Goal: Find specific page/section: Find specific page/section

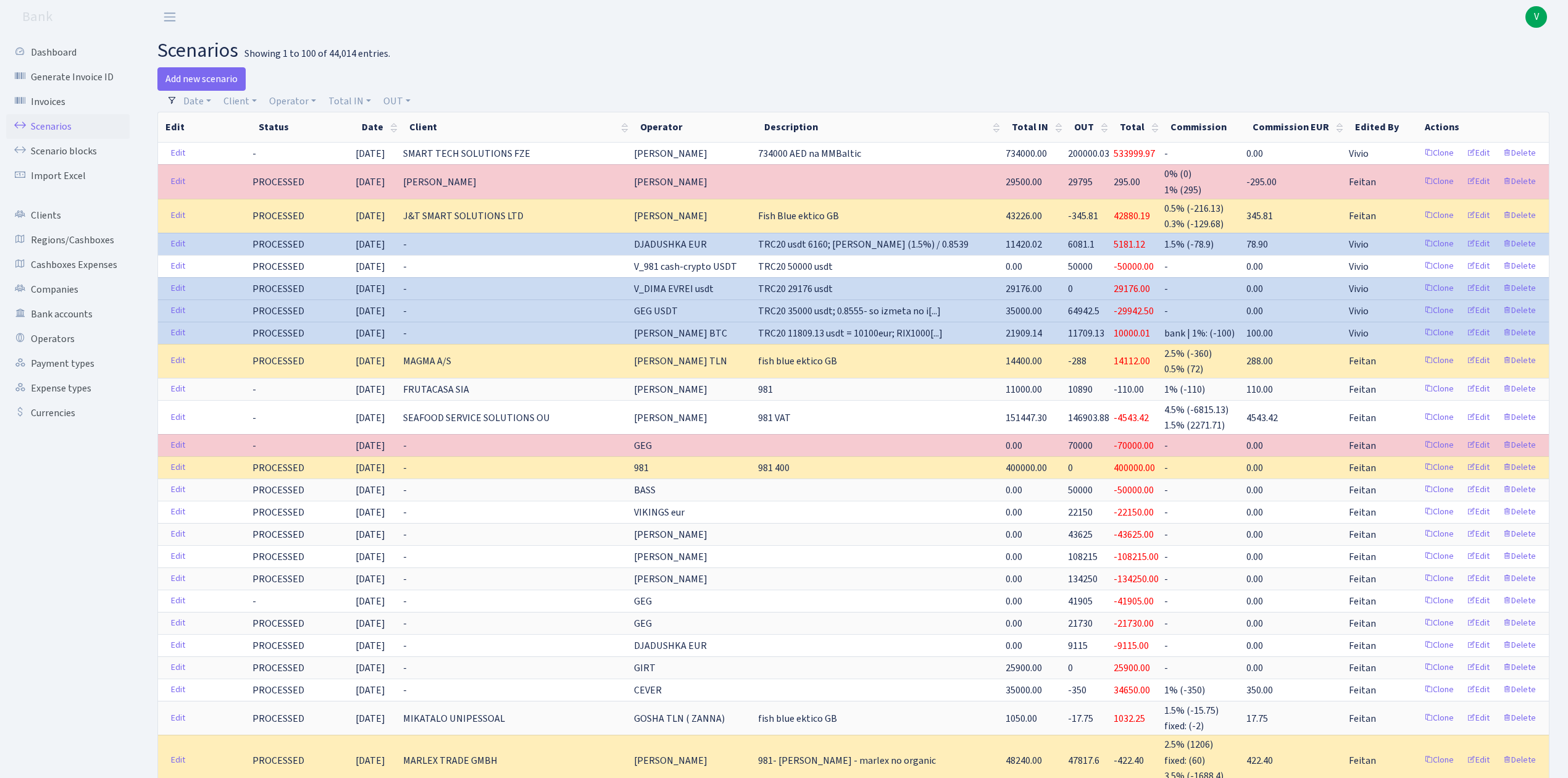
select select "100"
click at [242, 100] on link "Client" at bounding box center [240, 101] width 43 height 21
click at [265, 146] on input "search" at bounding box center [268, 146] width 91 height 19
type input "av p"
click at [269, 169] on li "AV PROJEKTS SIA" at bounding box center [268, 168] width 93 height 21
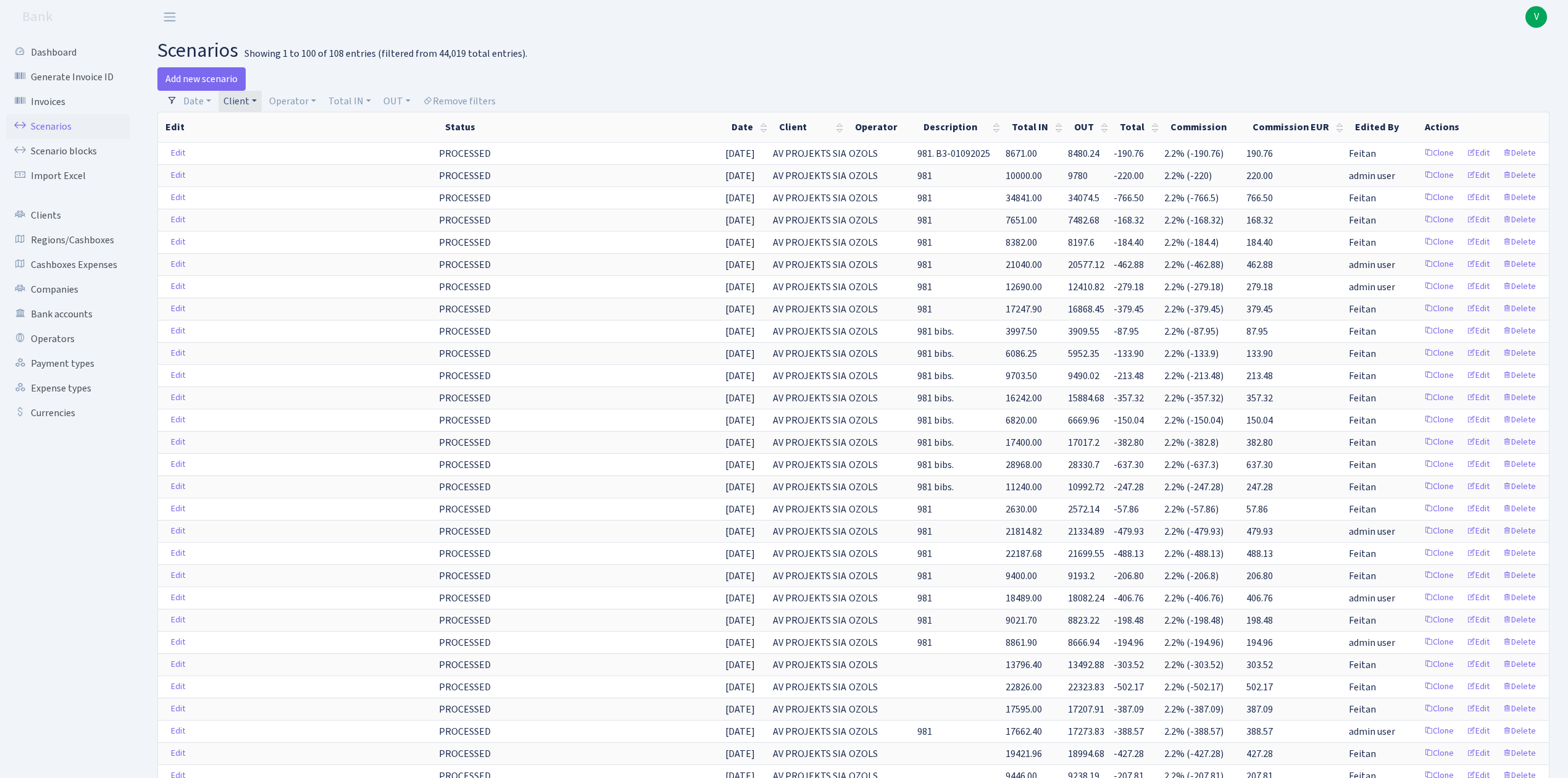
click at [252, 99] on link "Client" at bounding box center [240, 101] width 43 height 21
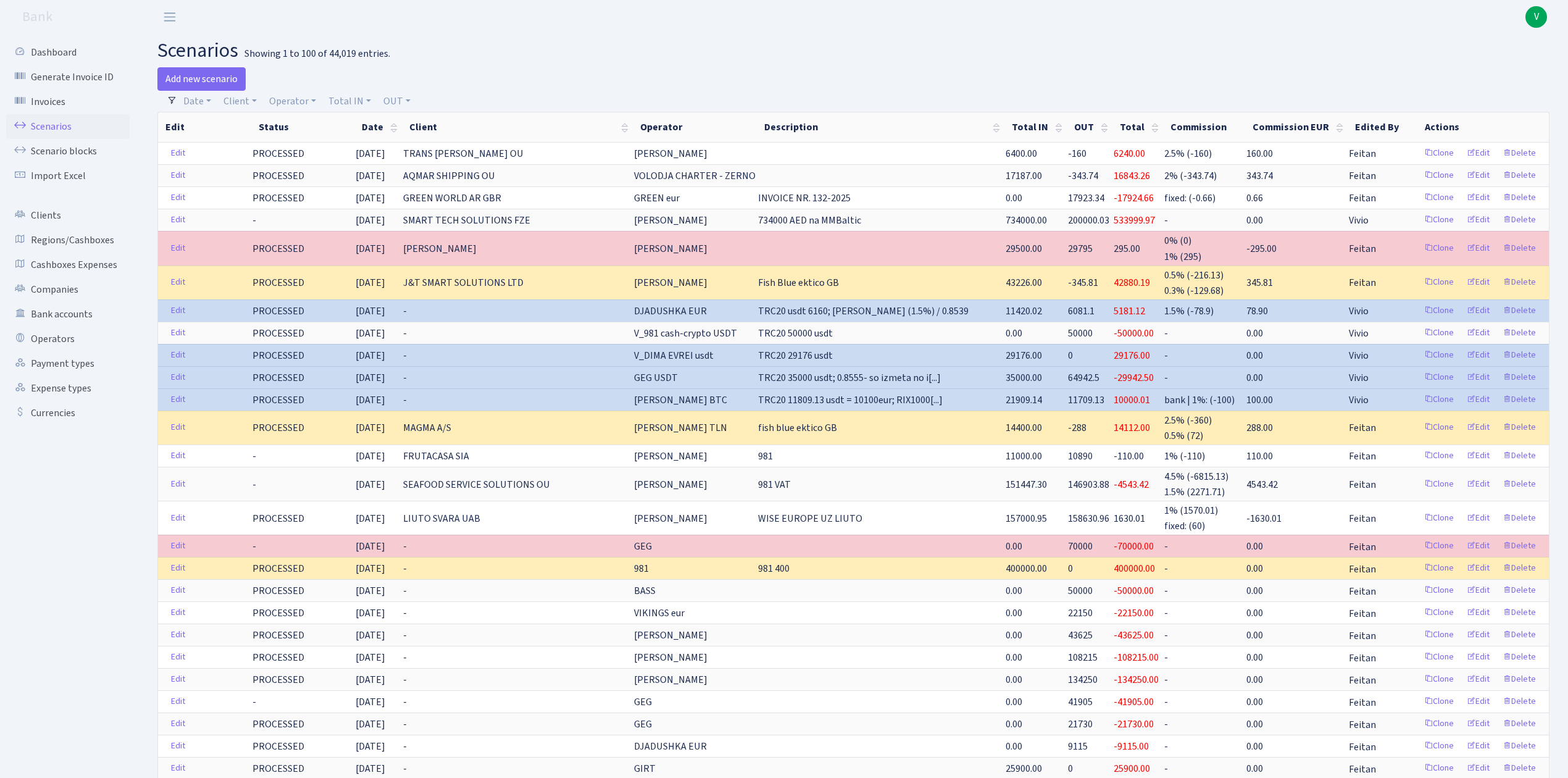
click at [50, 121] on link "Scenarios" at bounding box center [67, 126] width 123 height 24
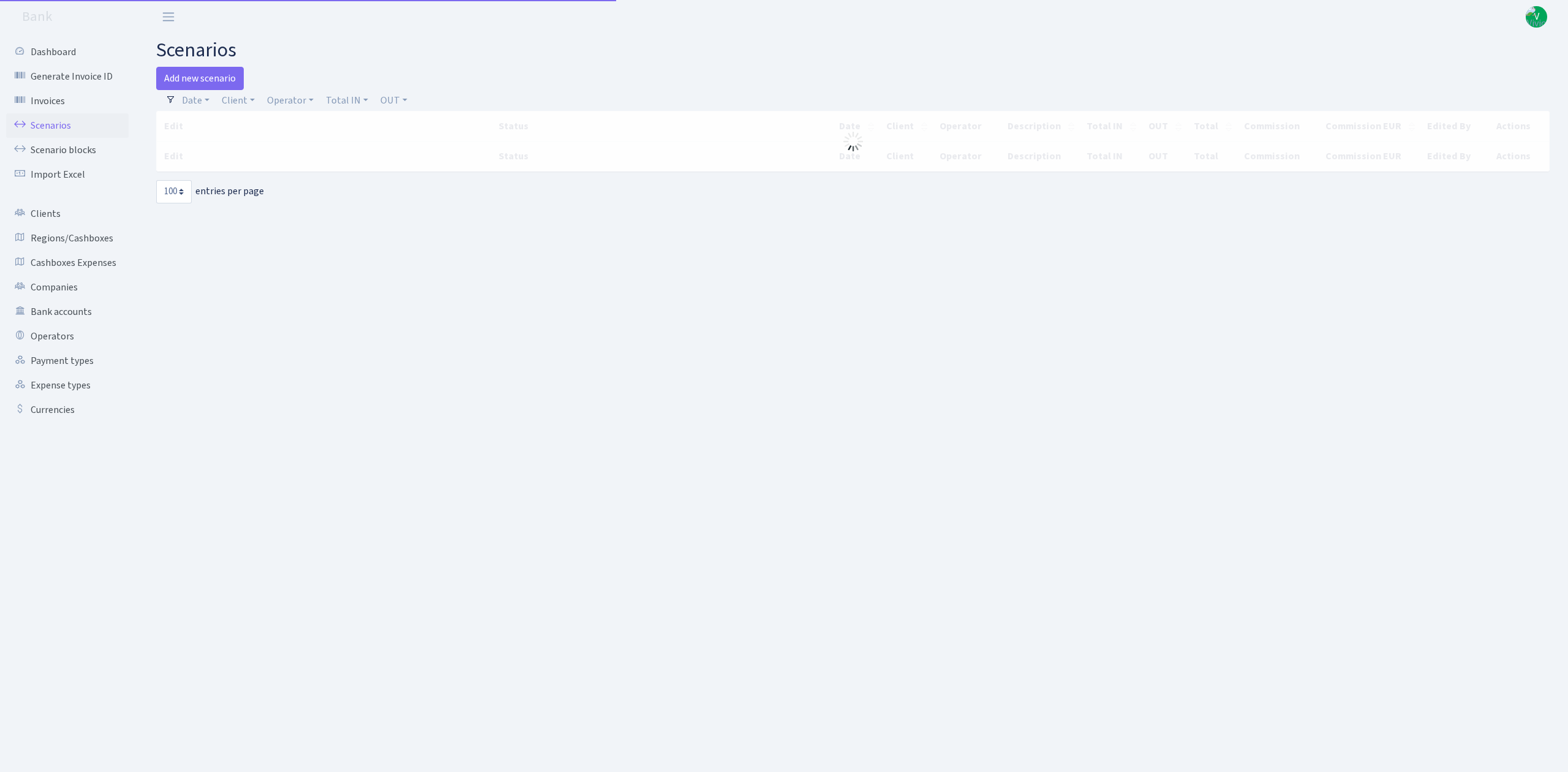
select select "100"
